Goal: Task Accomplishment & Management: Use online tool/utility

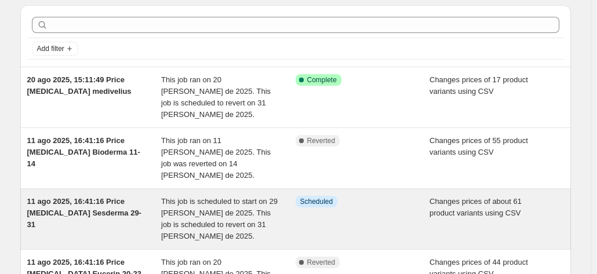
scroll to position [39, 0]
click at [302, 212] on div "Info Scheduled" at bounding box center [363, 218] width 135 height 46
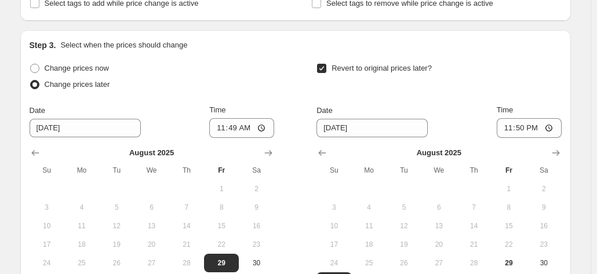
scroll to position [430, 0]
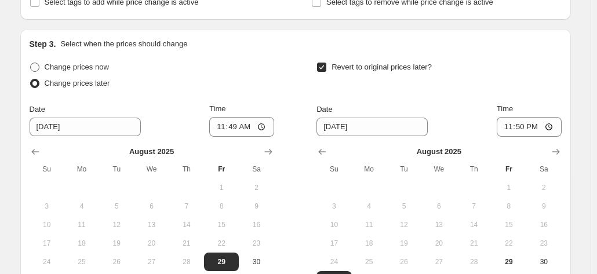
click at [71, 63] on span "Change prices now" at bounding box center [77, 67] width 64 height 9
click at [31, 63] on input "Change prices now" at bounding box center [30, 63] width 1 height 1
radio input "true"
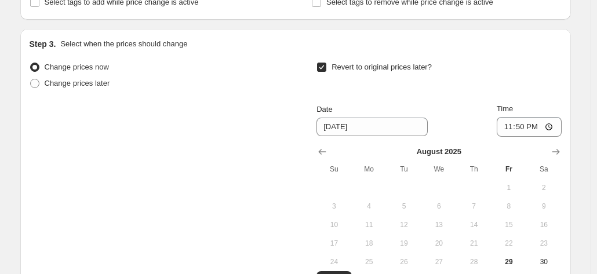
scroll to position [550, 0]
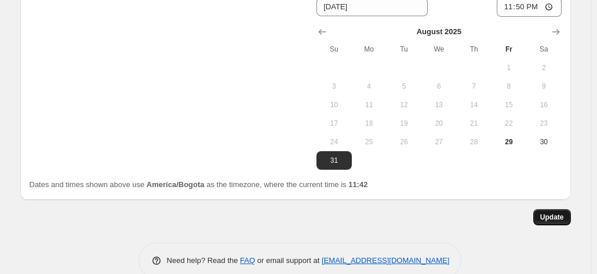
click at [555, 209] on button "Update" at bounding box center [553, 217] width 38 height 16
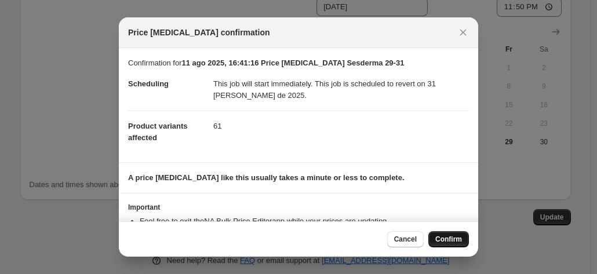
click at [463, 244] on button "Confirm" at bounding box center [449, 239] width 41 height 16
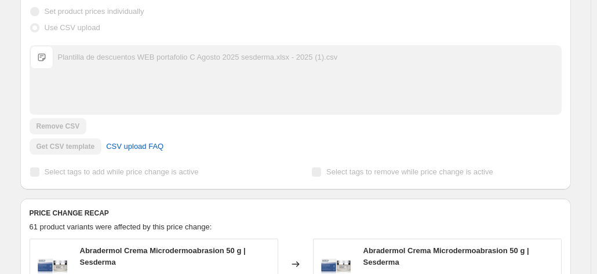
scroll to position [0, 0]
